Goal: Information Seeking & Learning: Learn about a topic

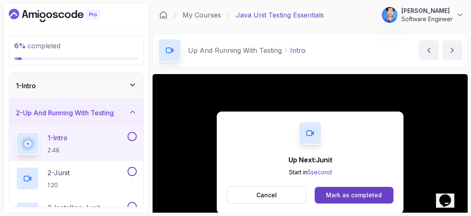
scroll to position [95, 0]
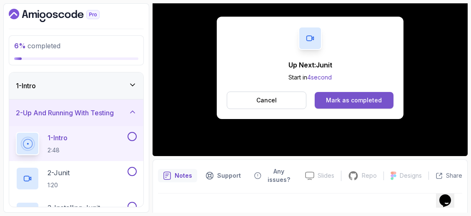
click at [346, 102] on div "Mark as completed" at bounding box center [354, 100] width 56 height 8
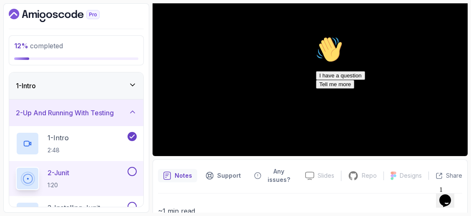
click at [316, 36] on icon "Chat attention grabber" at bounding box center [316, 36] width 0 height 0
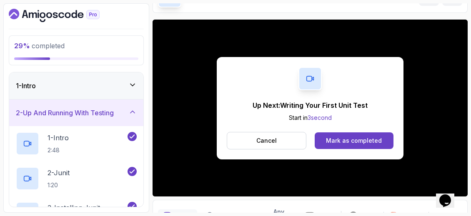
scroll to position [95, 0]
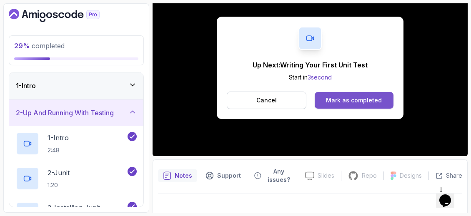
click at [361, 101] on div "Mark as completed" at bounding box center [354, 100] width 56 height 8
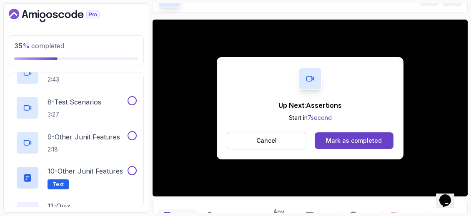
scroll to position [95, 0]
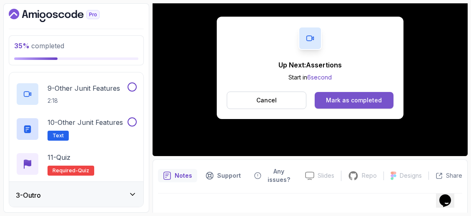
click at [329, 100] on div "Mark as completed" at bounding box center [354, 100] width 56 height 8
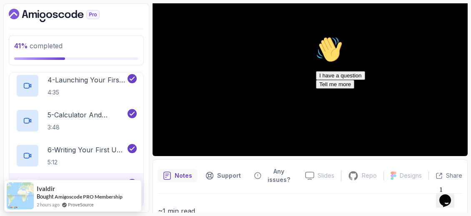
scroll to position [204, 0]
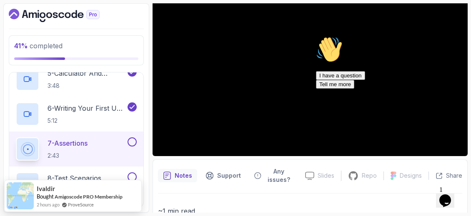
click at [316, 36] on icon "Chat attention grabber" at bounding box center [316, 36] width 0 height 0
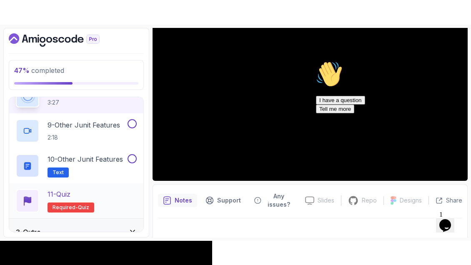
scroll to position [329, 0]
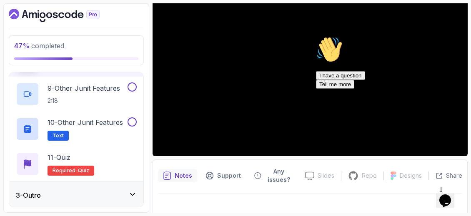
drag, startPoint x: 456, startPoint y: 95, endPoint x: 768, endPoint y: 127, distance: 313.7
click at [316, 36] on icon "Chat attention grabber" at bounding box center [316, 36] width 0 height 0
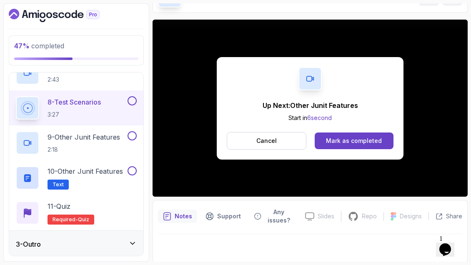
scroll to position [95, 0]
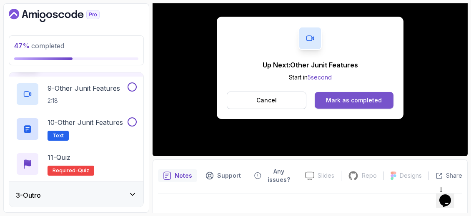
click at [374, 105] on button "Mark as completed" at bounding box center [353, 100] width 79 height 17
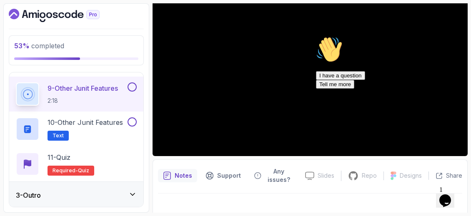
click at [316, 36] on icon "Chat attention grabber" at bounding box center [316, 36] width 0 height 0
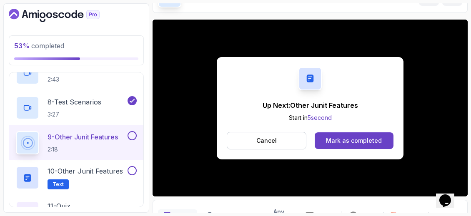
scroll to position [95, 0]
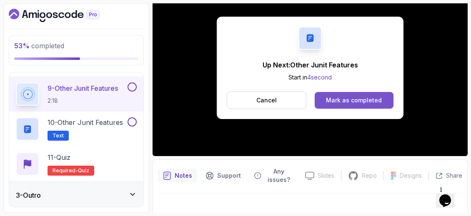
click at [349, 96] on div "Mark as completed" at bounding box center [354, 100] width 56 height 8
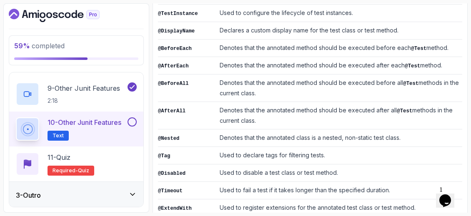
scroll to position [289, 0]
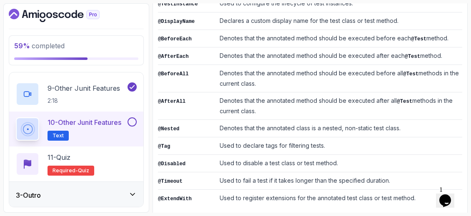
click at [112, 190] on div "3 - Outro" at bounding box center [76, 195] width 121 height 10
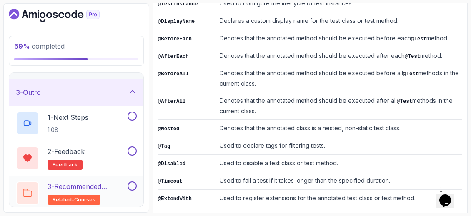
scroll to position [50, 0]
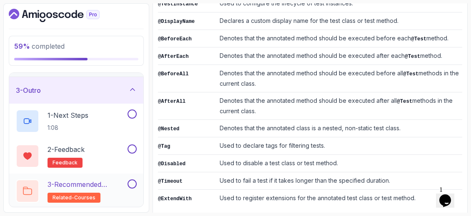
click at [103, 190] on h2 "3 - Recommended Courses related-courses" at bounding box center [86, 190] width 78 height 23
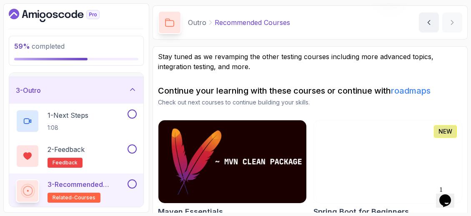
scroll to position [40, 0]
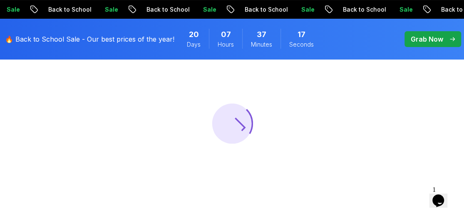
scroll to position [83, 0]
